Goal: Task Accomplishment & Management: Manage account settings

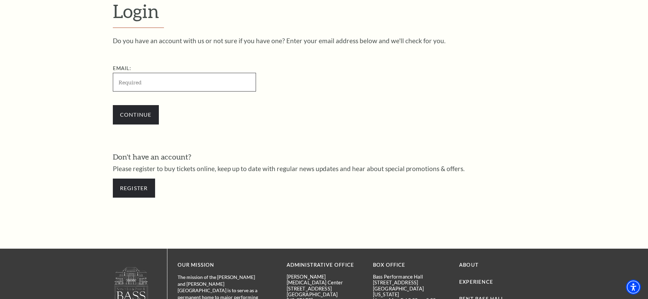
click at [153, 87] on input "Email:" at bounding box center [184, 82] width 143 height 19
paste input "calvinhall101@gmail.com"
type input "calvinhall101@gmail.com"
click at [135, 113] on input "Continue" at bounding box center [136, 114] width 46 height 19
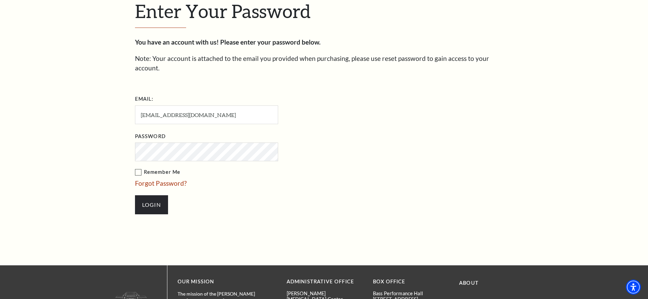
click at [135, 196] on input "Login" at bounding box center [151, 205] width 33 height 19
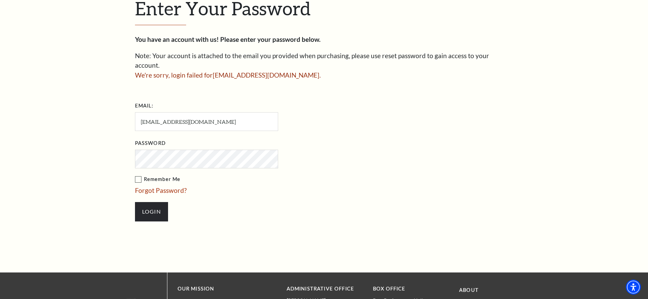
click at [135, 202] on input "Login" at bounding box center [151, 211] width 33 height 19
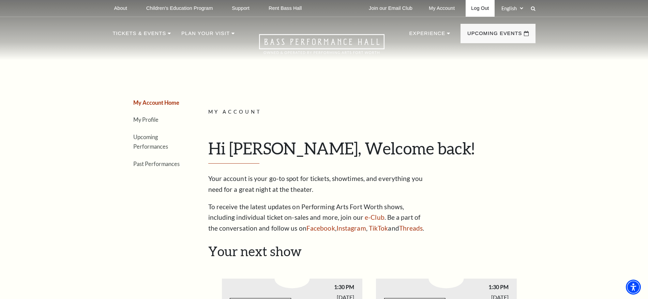
click at [479, 11] on link "Log Out" at bounding box center [479, 8] width 29 height 17
